Goal: Check status: Check status

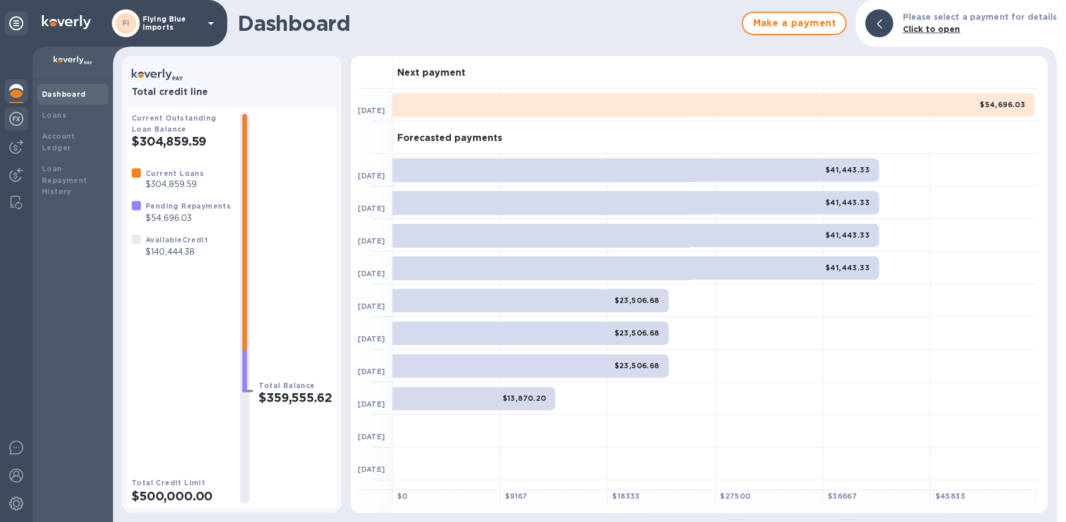
click at [12, 119] on img at bounding box center [16, 119] width 14 height 14
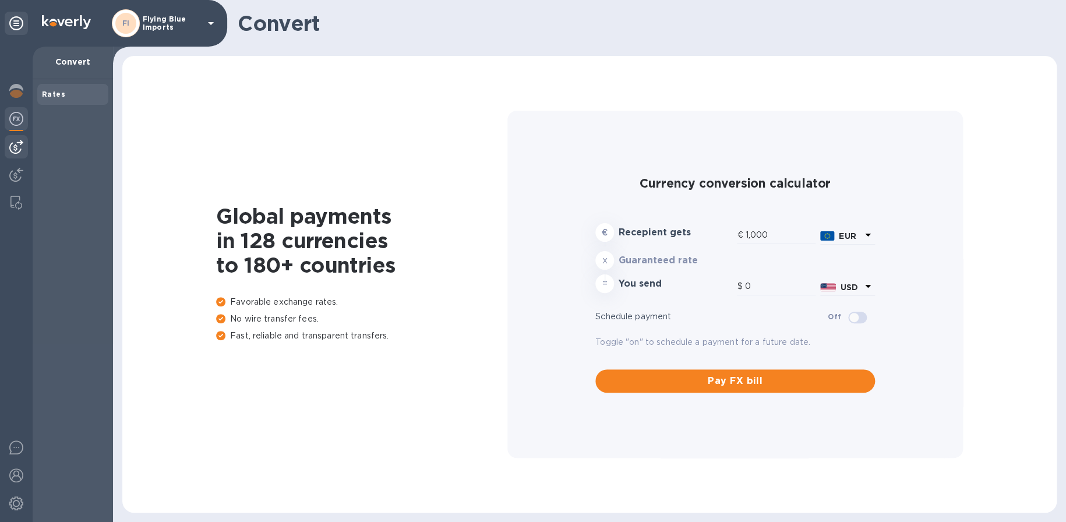
click at [14, 136] on div at bounding box center [16, 146] width 23 height 23
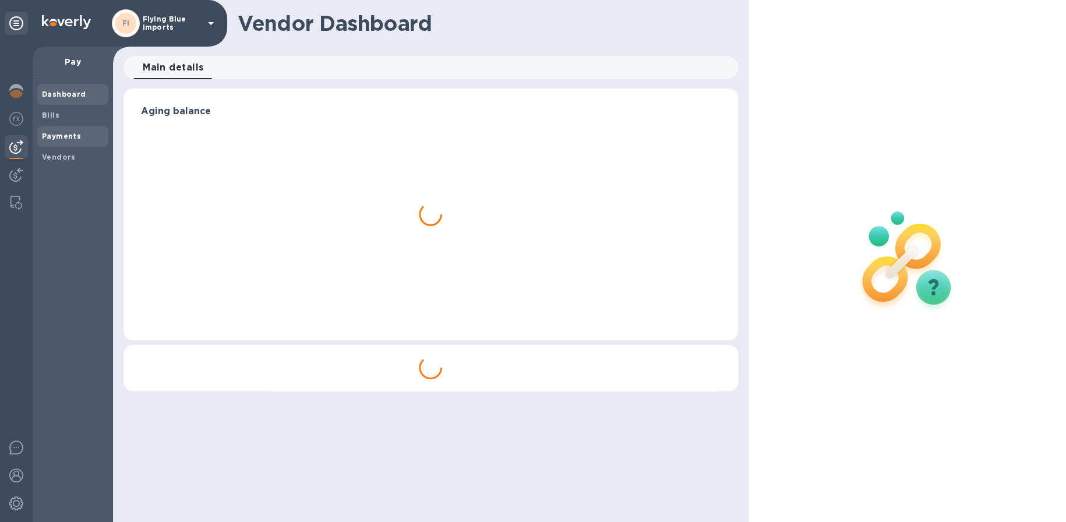
click at [70, 134] on b "Payments" at bounding box center [61, 136] width 39 height 9
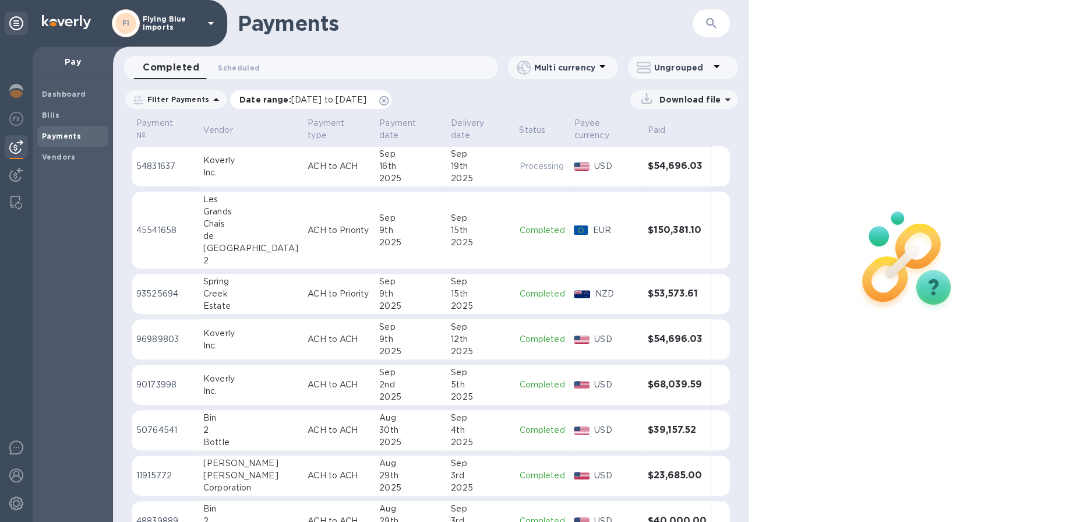
click at [302, 98] on span "[DATE] to [DATE]" at bounding box center [328, 99] width 75 height 9
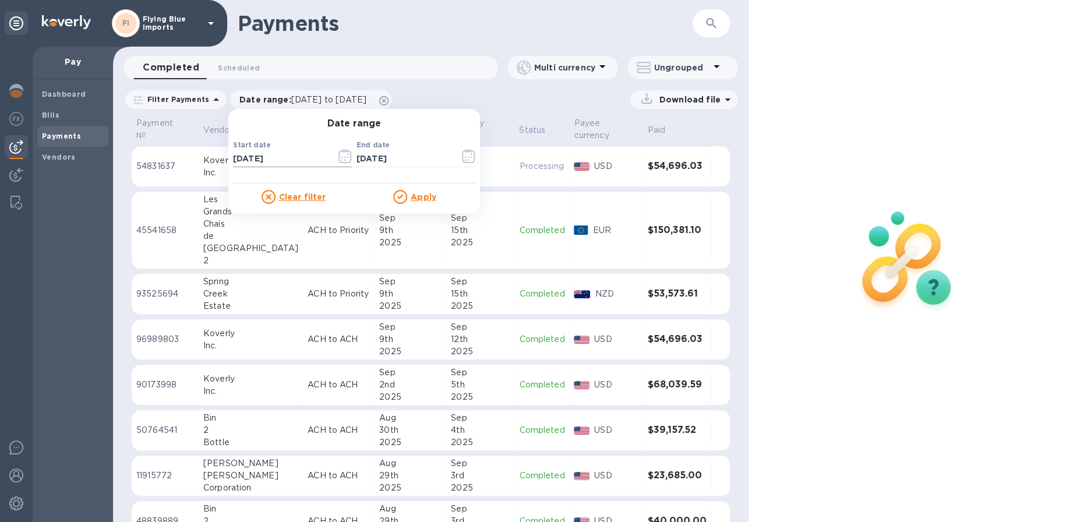
click at [343, 156] on icon "button" at bounding box center [344, 156] width 13 height 14
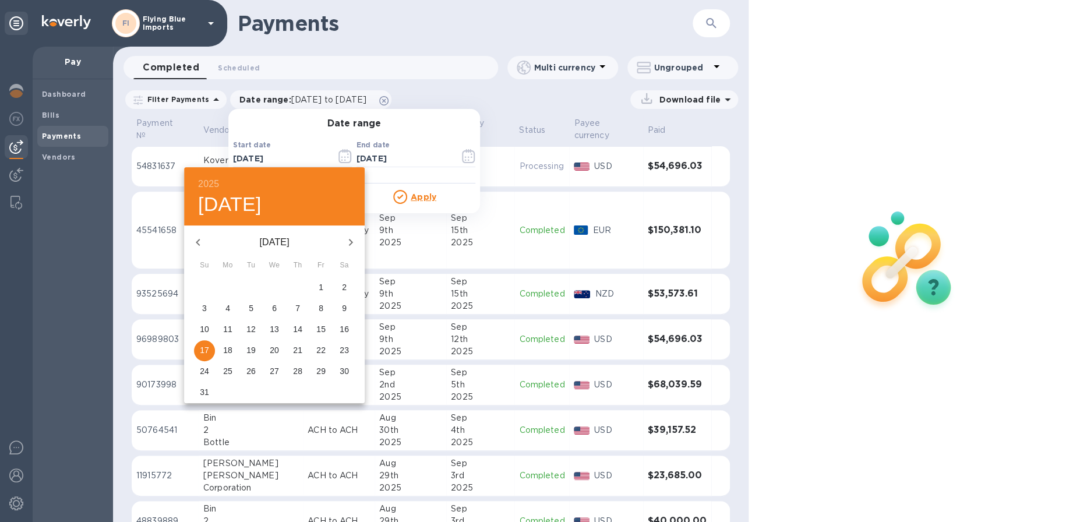
click at [198, 247] on icon "button" at bounding box center [198, 242] width 14 height 14
drag, startPoint x: 204, startPoint y: 287, endPoint x: 230, endPoint y: 284, distance: 26.4
click at [203, 287] on p "1" at bounding box center [204, 287] width 5 height 12
type input "[DATE]"
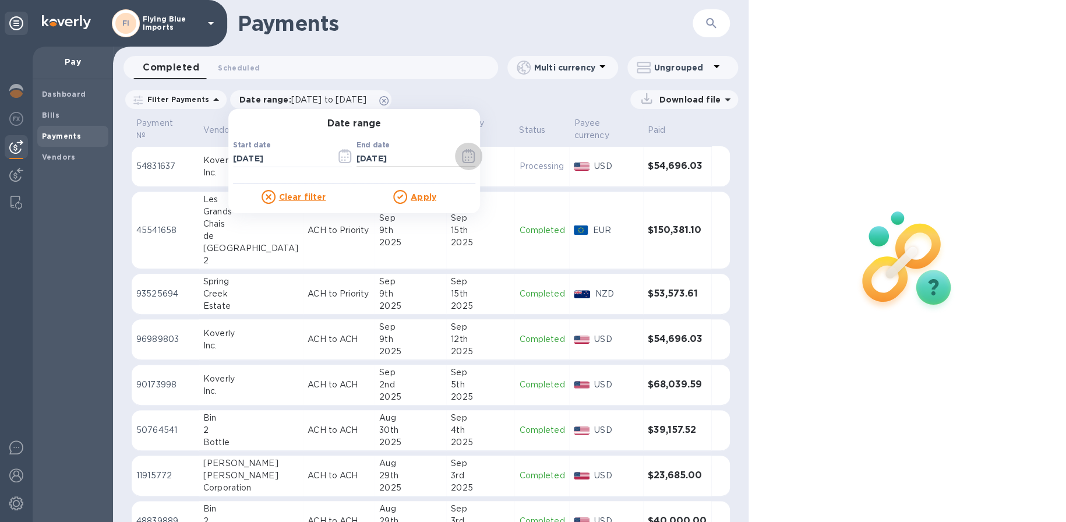
click at [463, 156] on icon "button" at bounding box center [468, 156] width 13 height 14
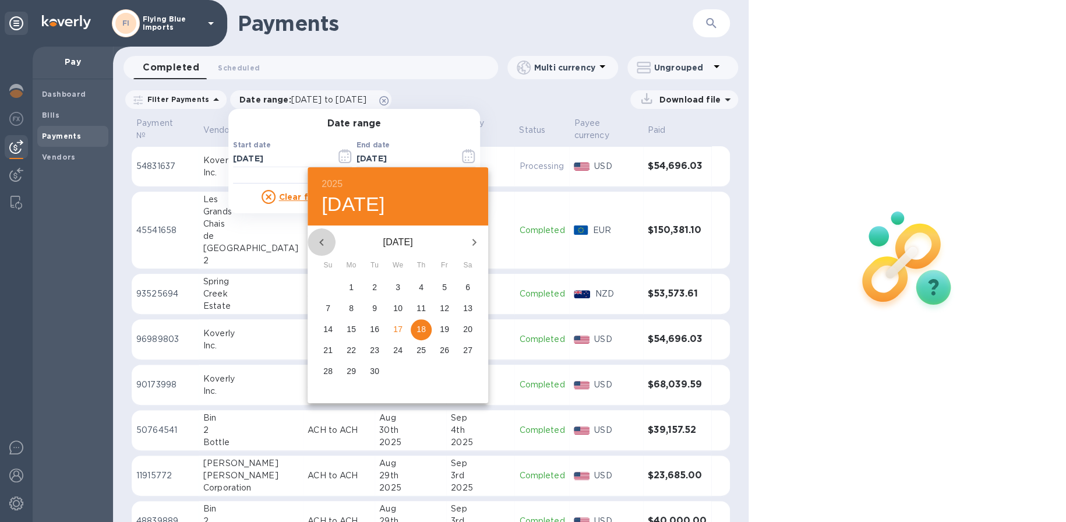
click at [319, 237] on icon "button" at bounding box center [322, 242] width 14 height 14
click at [319, 238] on icon "button" at bounding box center [322, 242] width 14 height 14
click at [324, 239] on icon "button" at bounding box center [322, 242] width 14 height 14
click at [354, 330] on p "16" at bounding box center [351, 329] width 9 height 12
type input "[DATE]"
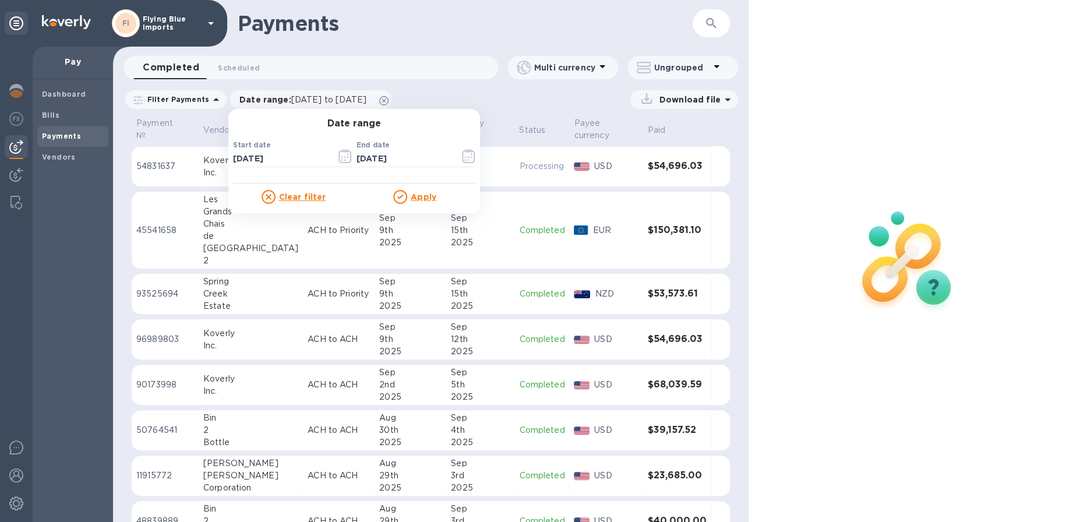
click at [411, 192] on u "Apply" at bounding box center [424, 196] width 26 height 9
